Goal: Transaction & Acquisition: Purchase product/service

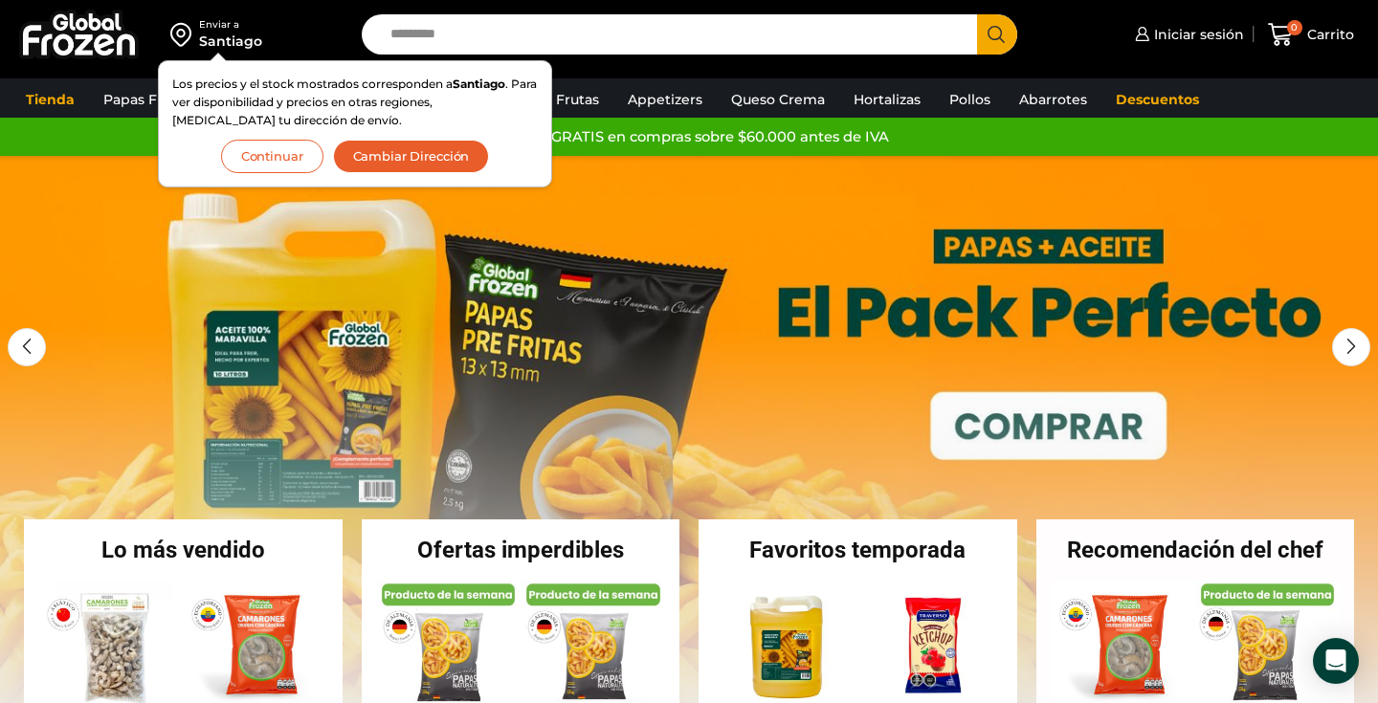
click at [277, 146] on button "Continuar" at bounding box center [272, 156] width 102 height 33
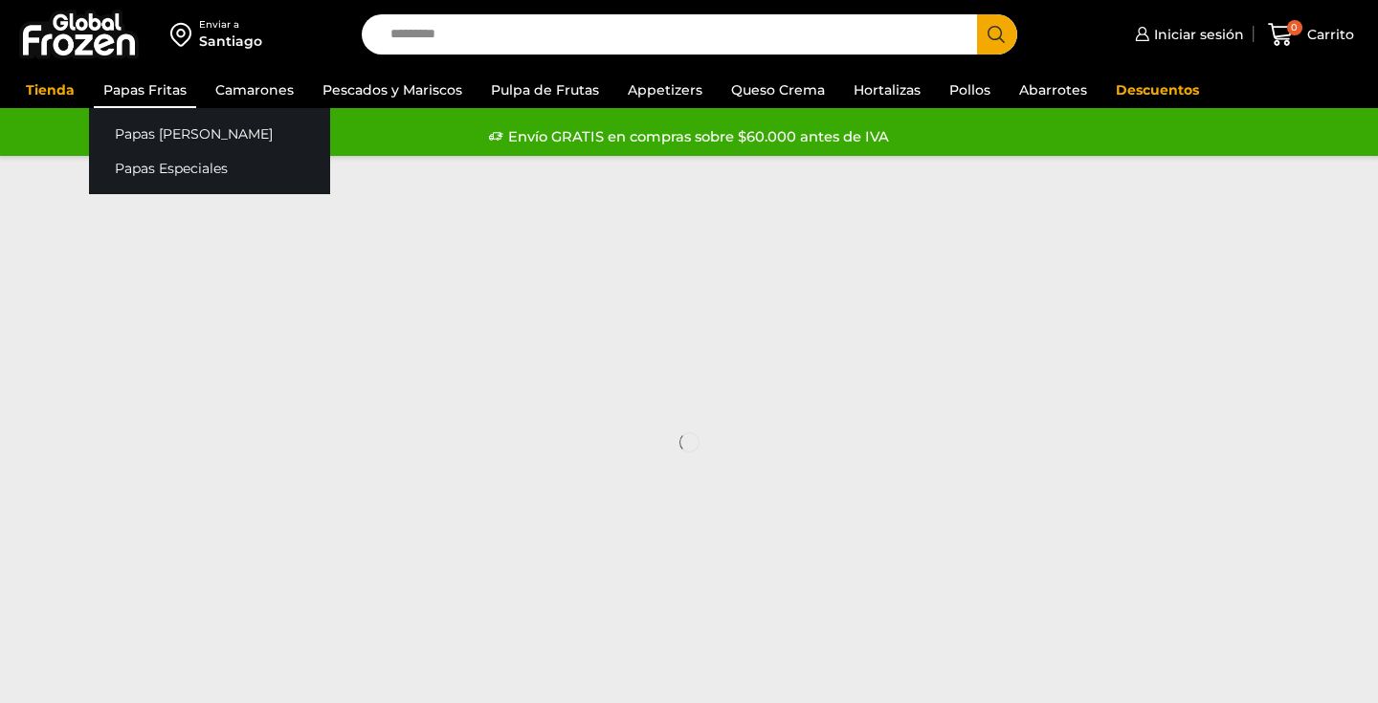
click at [163, 96] on link "Papas Fritas" at bounding box center [145, 90] width 102 height 36
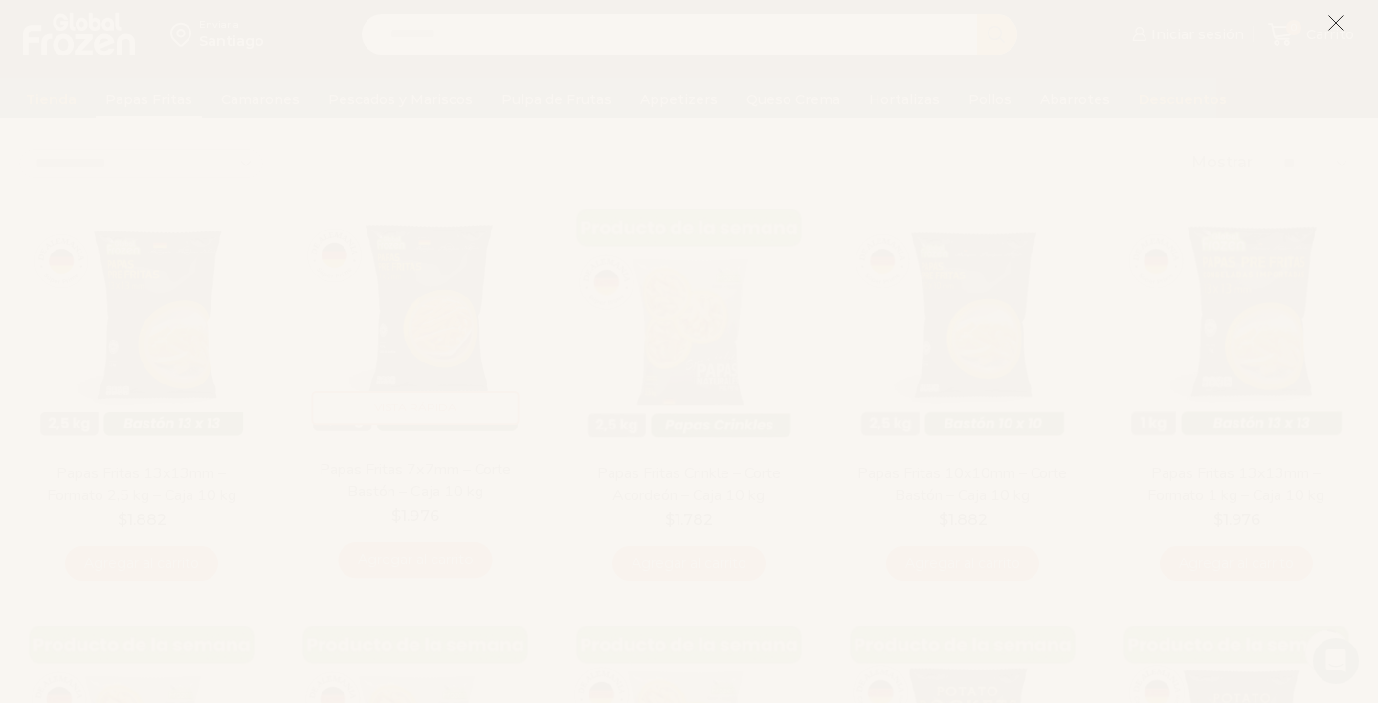
scroll to position [89, 0]
